Goal: Register for event/course

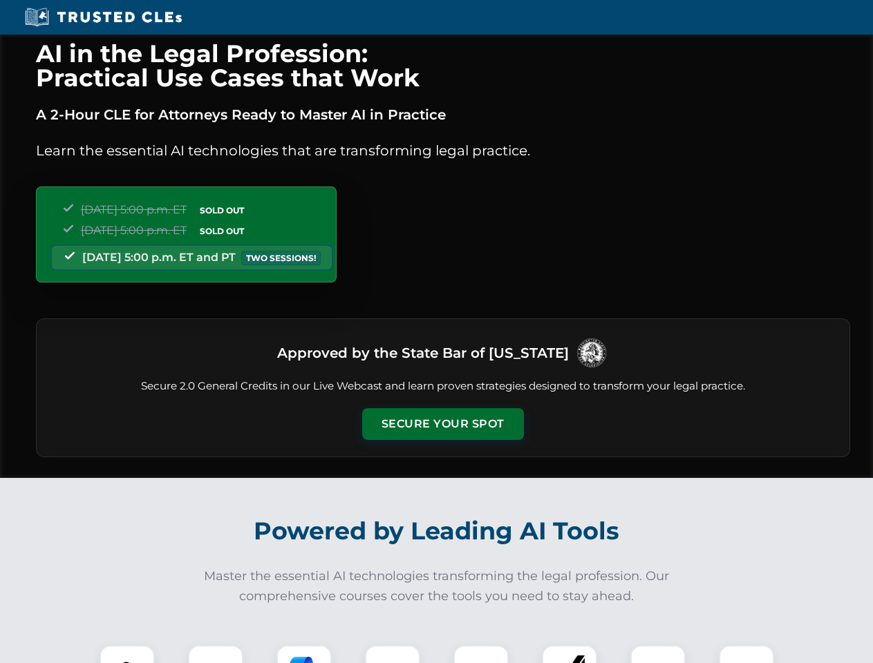
click at [442, 424] on button "Secure Your Spot" at bounding box center [443, 424] width 162 height 32
click at [127, 654] on img at bounding box center [127, 673] width 40 height 40
